Goal: Task Accomplishment & Management: Complete application form

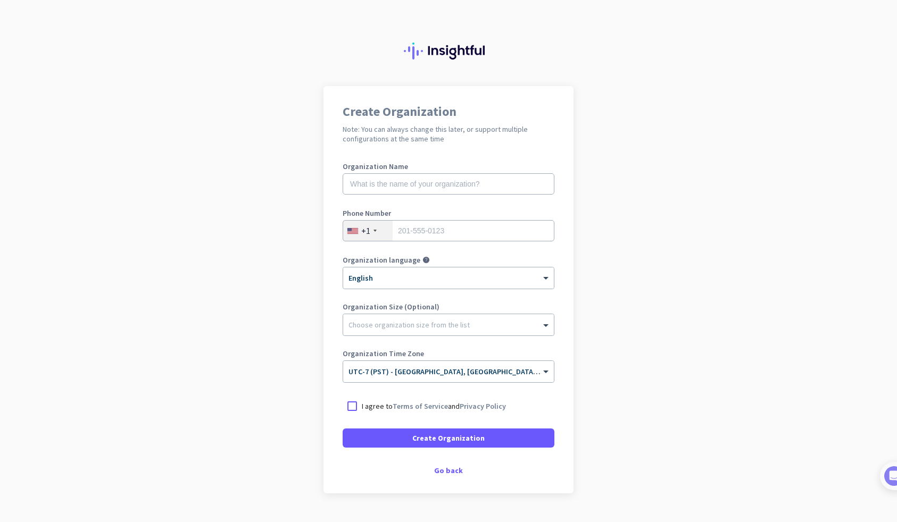
scroll to position [24, 0]
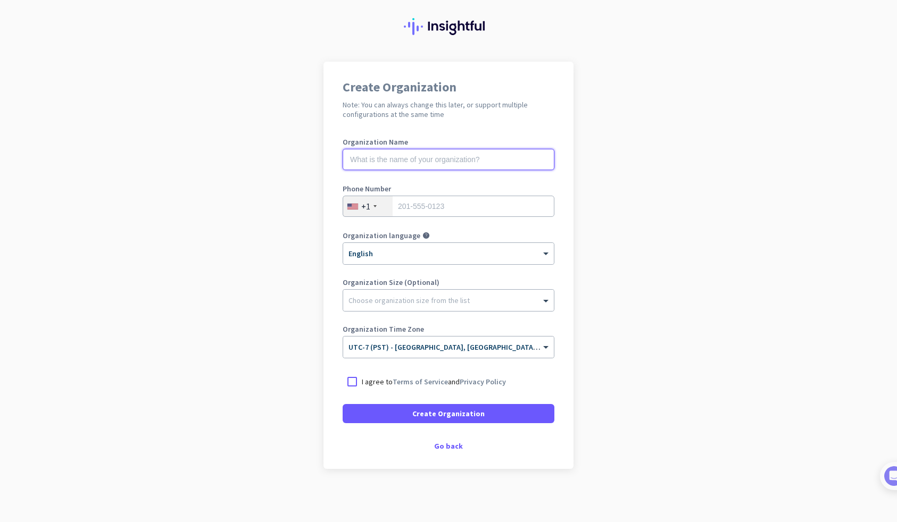
click at [504, 167] on input "text" at bounding box center [449, 159] width 212 height 21
type input "e"
type input "Mercor"
click at [503, 196] on input "tel" at bounding box center [449, 206] width 212 height 21
type input "5107666593"
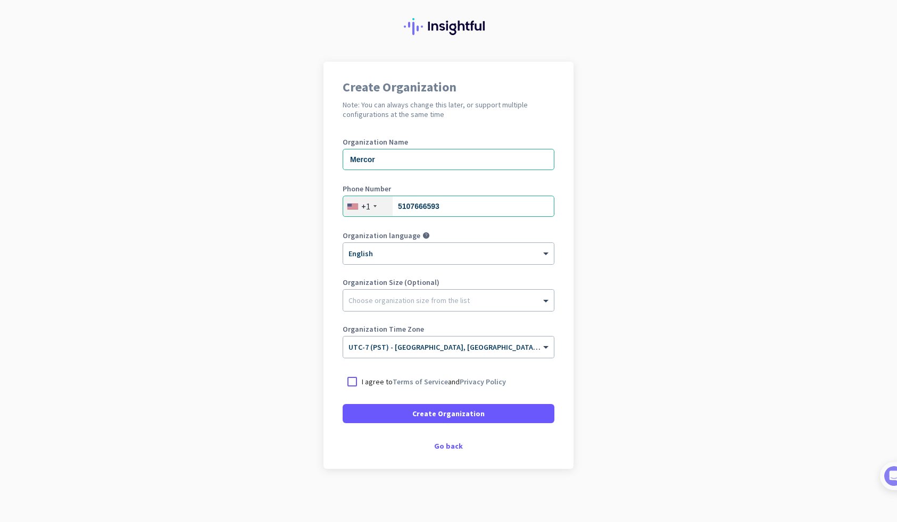
click at [638, 218] on app-onboarding-organization "Create Organization Note: You can always change this later, or support multiple…" at bounding box center [448, 292] width 897 height 461
click at [447, 383] on p "I agree to Terms of Service and Privacy Policy" at bounding box center [434, 382] width 144 height 11
click at [0, 0] on input "I agree to Terms of Service and Privacy Policy" at bounding box center [0, 0] width 0 height 0
click at [462, 408] on span at bounding box center [449, 414] width 212 height 26
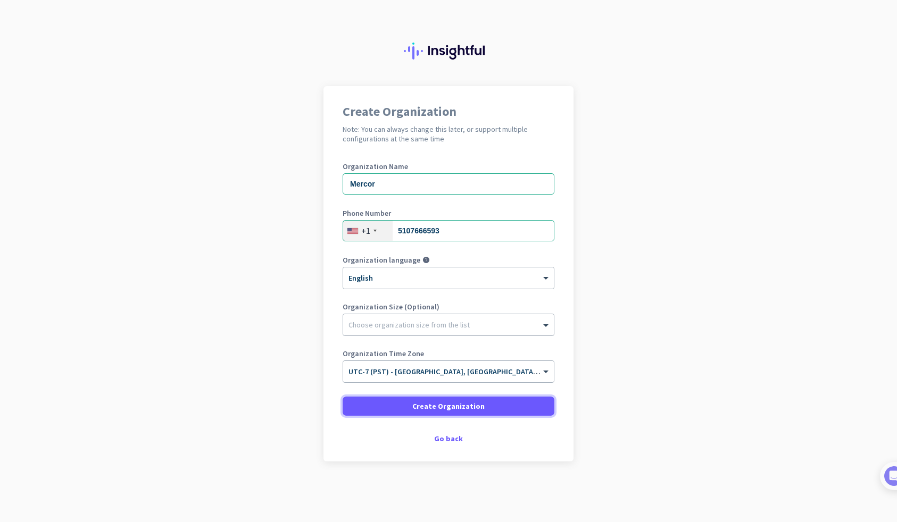
scroll to position [0, 0]
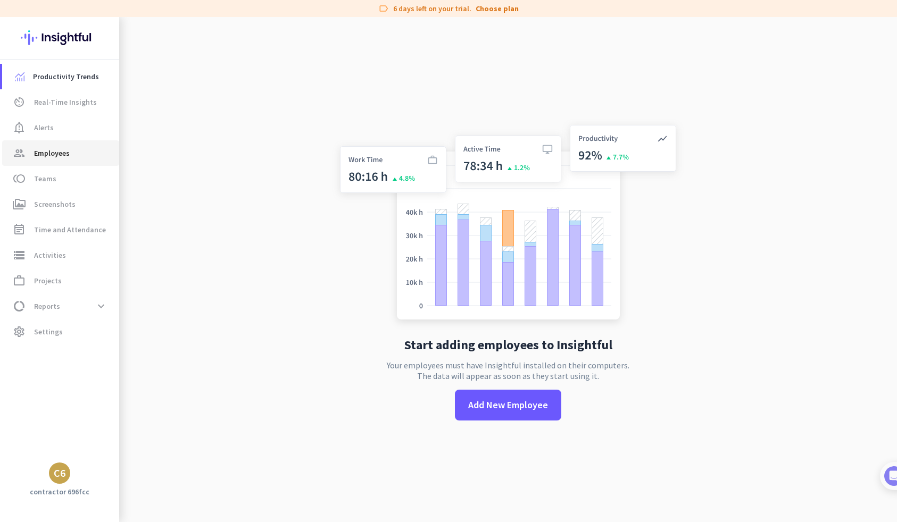
click at [86, 148] on span "group Employees" at bounding box center [61, 153] width 100 height 13
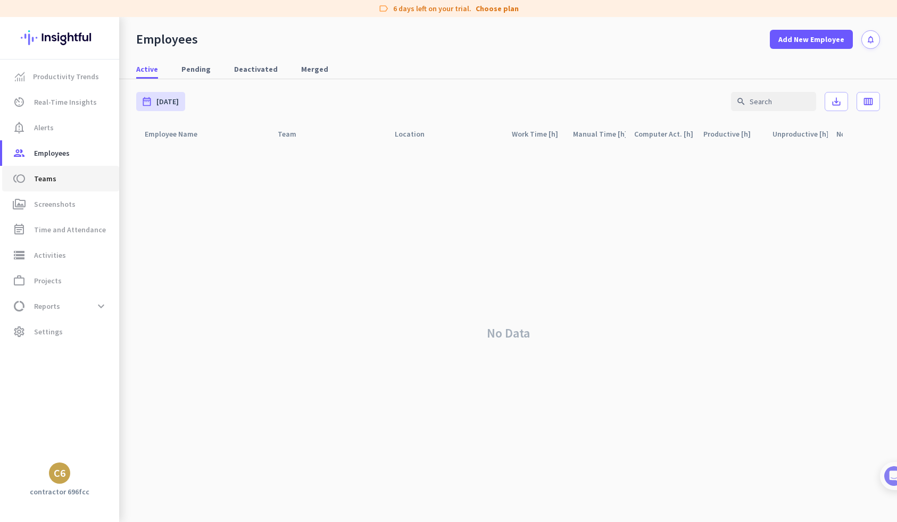
click at [80, 173] on span "toll Teams" at bounding box center [61, 178] width 100 height 13
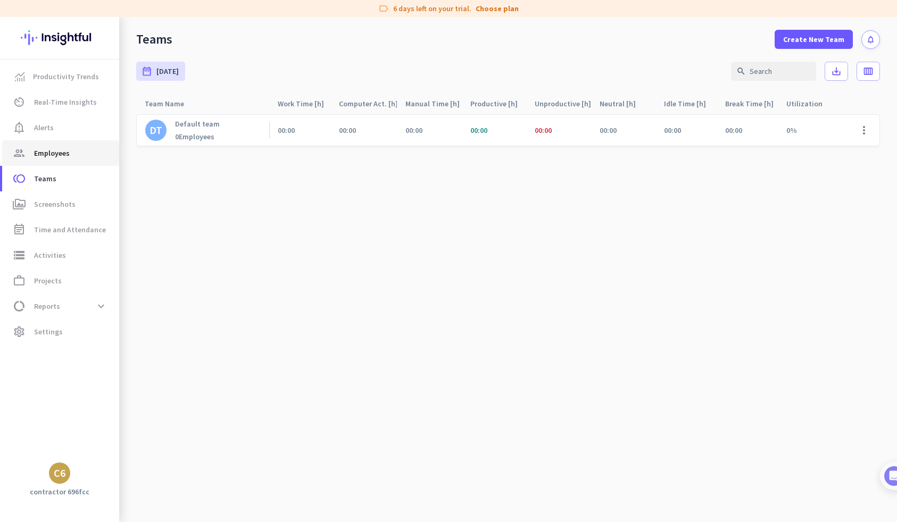
click at [89, 145] on link "group Employees" at bounding box center [60, 153] width 117 height 26
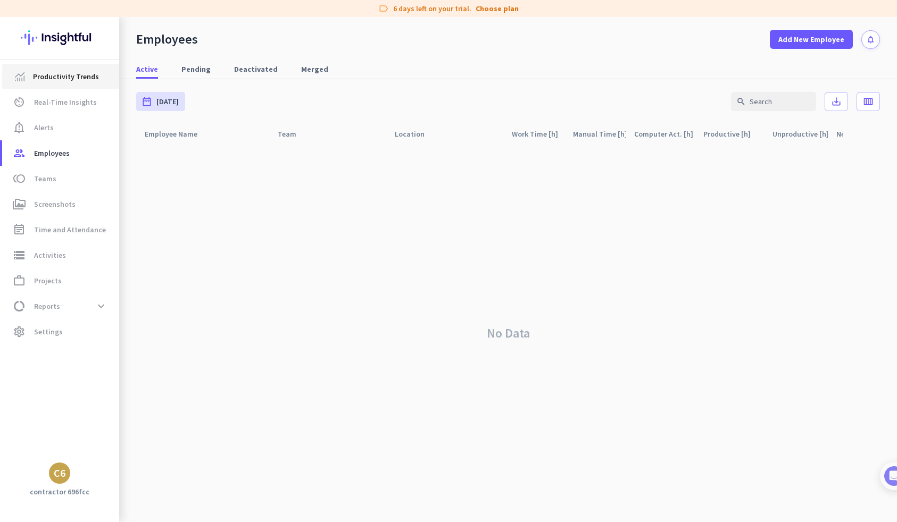
click at [80, 74] on span "Productivity Trends" at bounding box center [66, 76] width 66 height 13
